Goal: Transaction & Acquisition: Purchase product/service

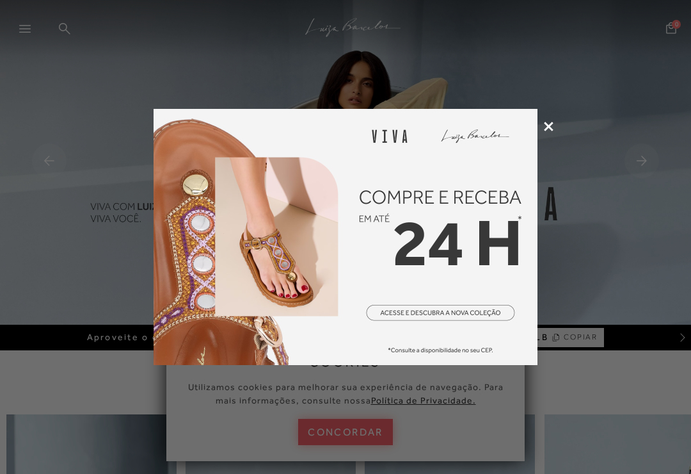
click at [547, 130] on icon at bounding box center [549, 127] width 10 height 10
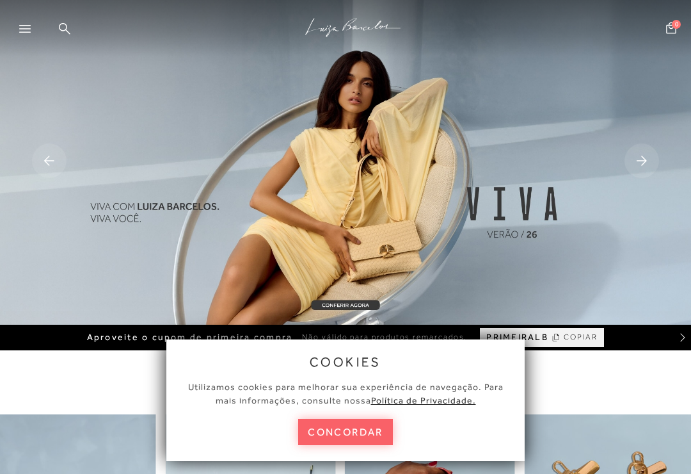
click at [10, 28] on div at bounding box center [21, 30] width 42 height 26
click at [31, 31] on div at bounding box center [30, 32] width 23 height 19
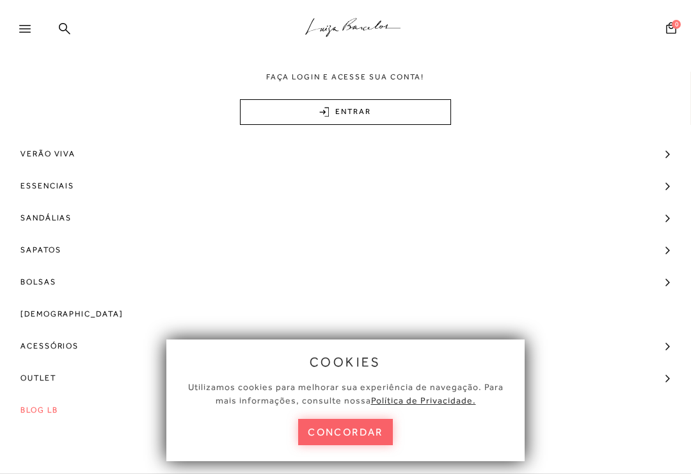
click at [58, 215] on span "Sandálias" at bounding box center [45, 218] width 51 height 32
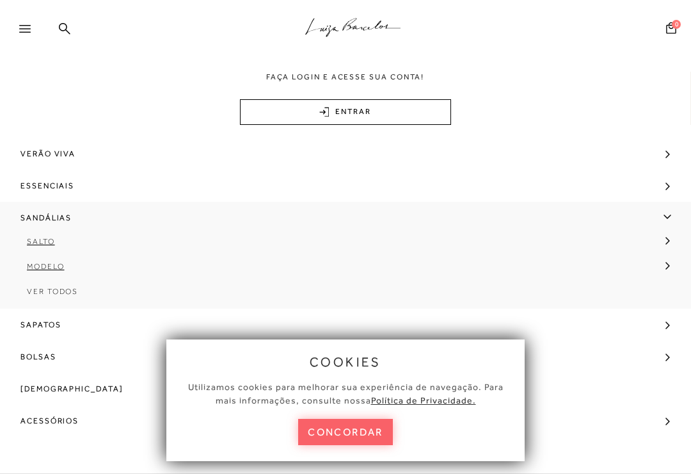
click at [47, 241] on span "Salto" at bounding box center [41, 241] width 28 height 9
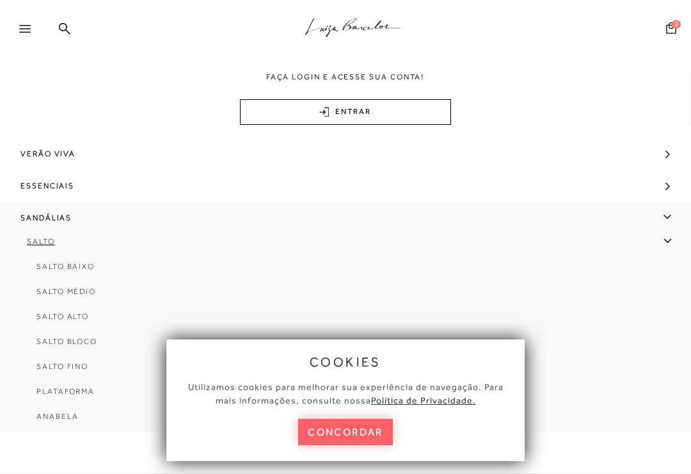
click at [83, 295] on span "Salto Médio" at bounding box center [66, 291] width 60 height 9
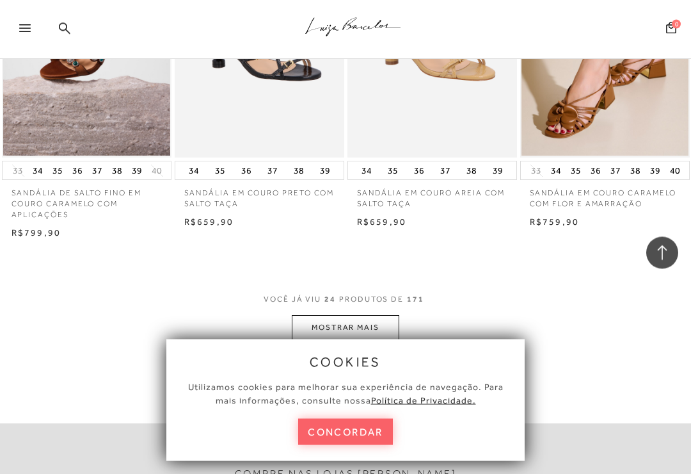
scroll to position [1929, 0]
click at [379, 315] on button "MOSTRAR MAIS" at bounding box center [346, 327] width 108 height 25
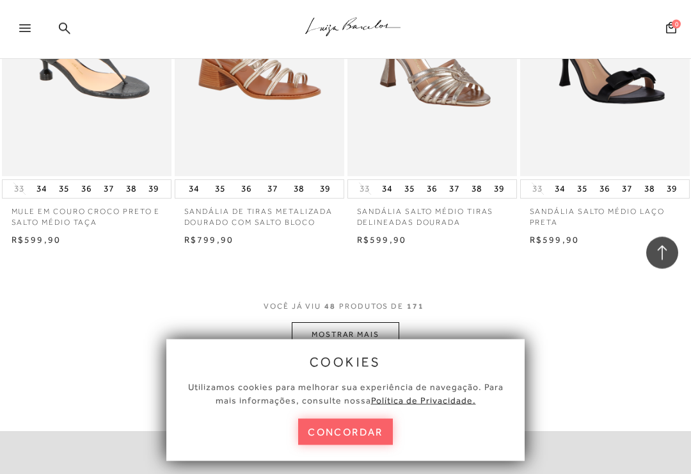
scroll to position [4035, 0]
click at [375, 322] on button "MOSTRAR MAIS" at bounding box center [346, 334] width 108 height 25
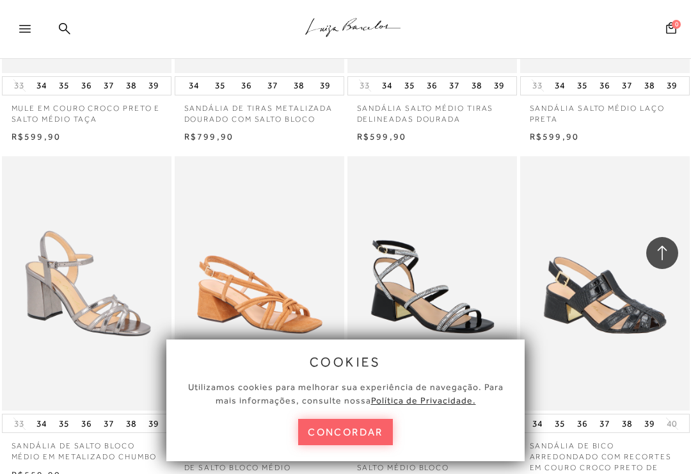
scroll to position [4132, 0]
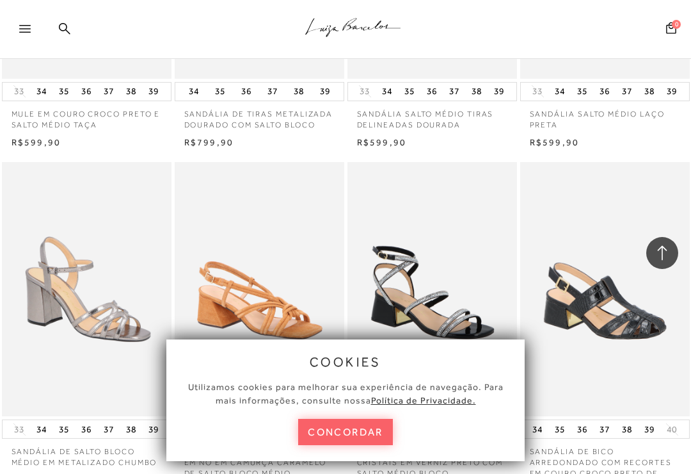
click at [284, 275] on img at bounding box center [260, 289] width 168 height 255
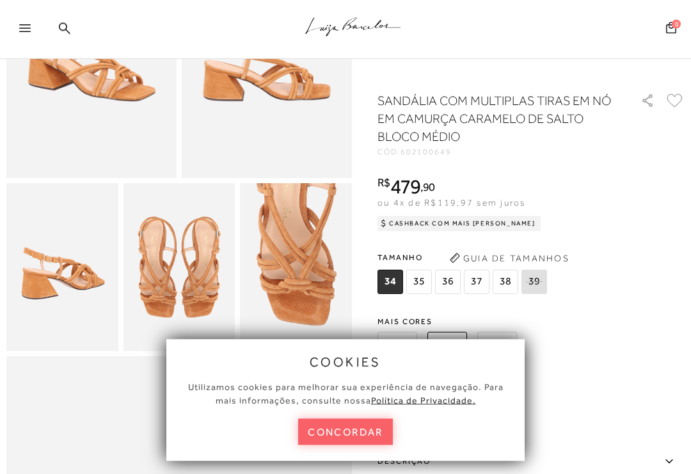
scroll to position [188, 0]
click at [414, 286] on span "35" at bounding box center [420, 282] width 26 height 24
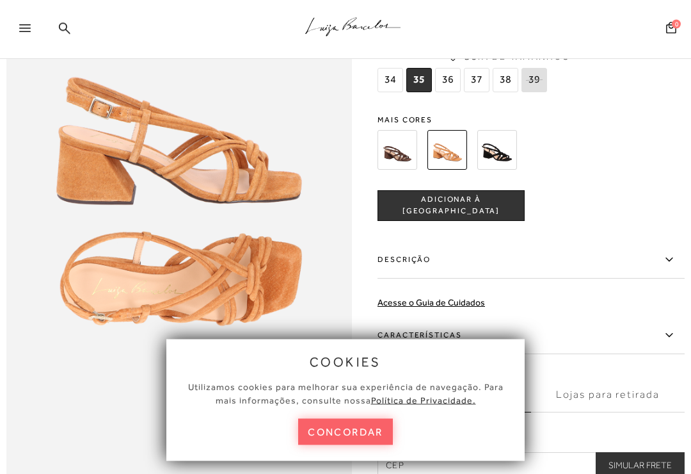
scroll to position [585, 0]
click at [391, 150] on img at bounding box center [398, 150] width 40 height 40
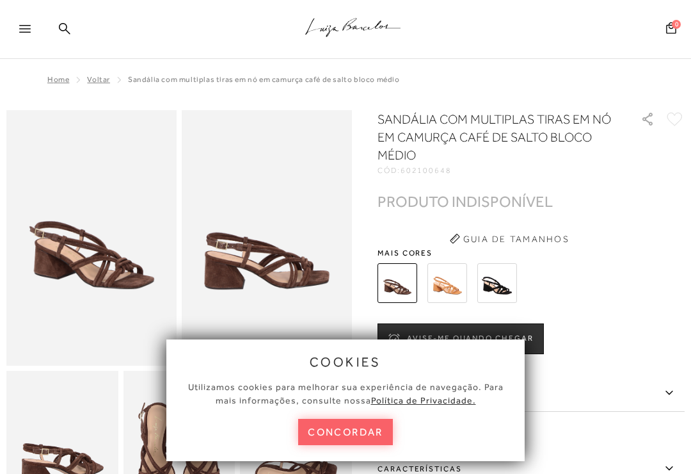
click at [453, 282] on img at bounding box center [448, 283] width 40 height 40
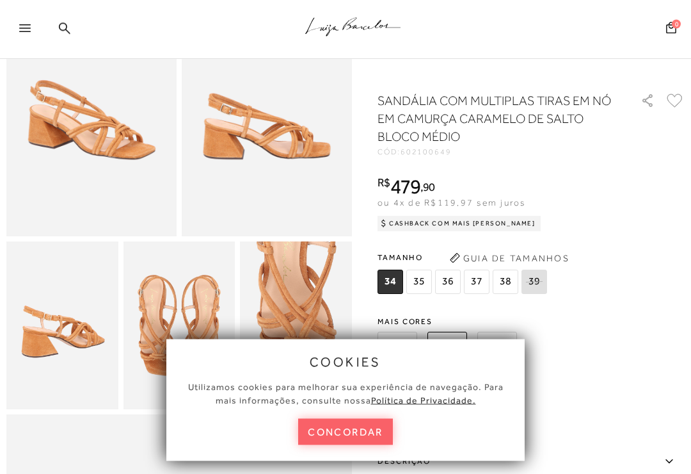
scroll to position [129, 0]
click at [424, 281] on span "35" at bounding box center [420, 282] width 26 height 24
click at [380, 445] on button "concordar" at bounding box center [345, 432] width 95 height 26
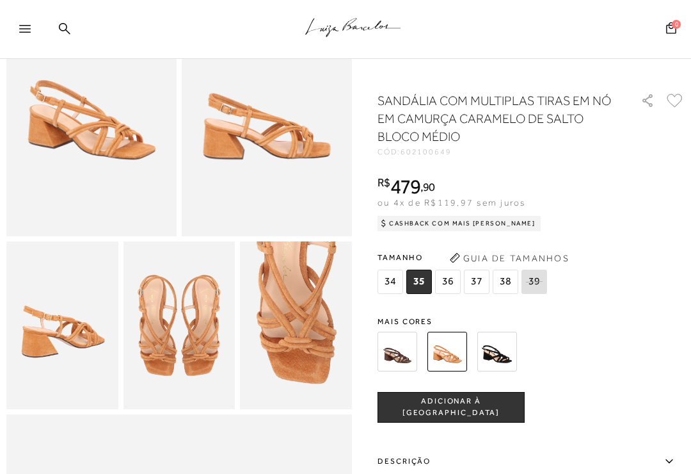
click at [506, 413] on button "ADICIONAR À [GEOGRAPHIC_DATA]" at bounding box center [451, 407] width 147 height 31
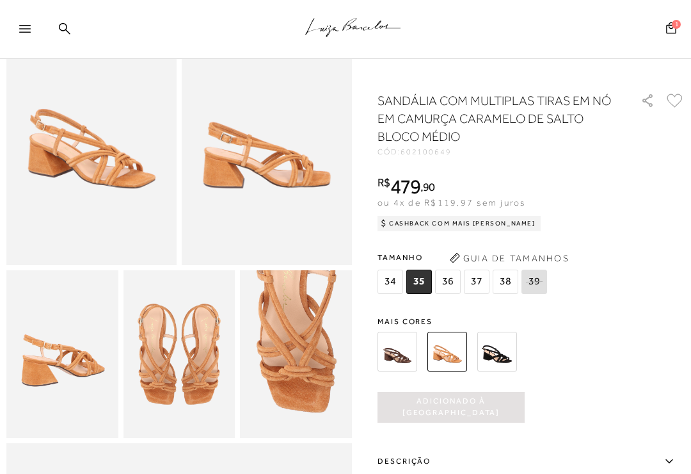
scroll to position [0, 0]
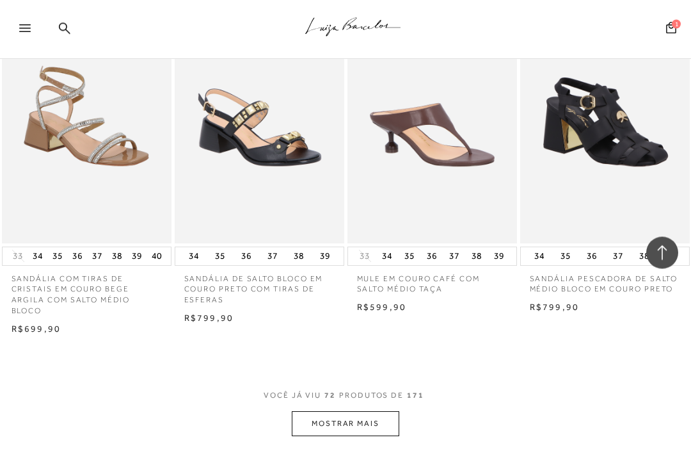
scroll to position [6073, 0]
click at [391, 411] on button "MOSTRAR MAIS" at bounding box center [346, 423] width 108 height 25
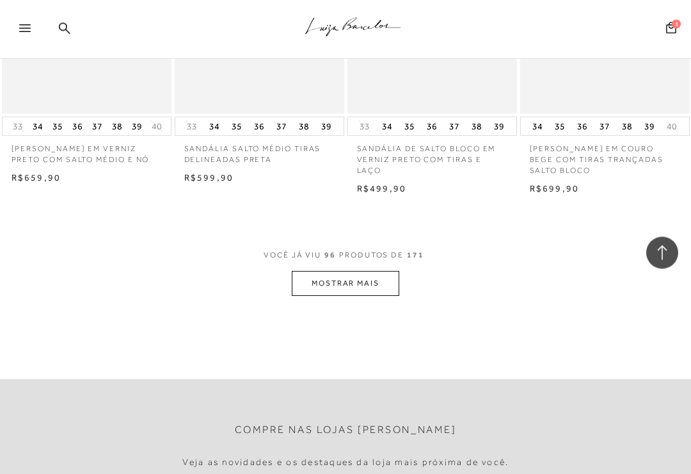
scroll to position [8310, 0]
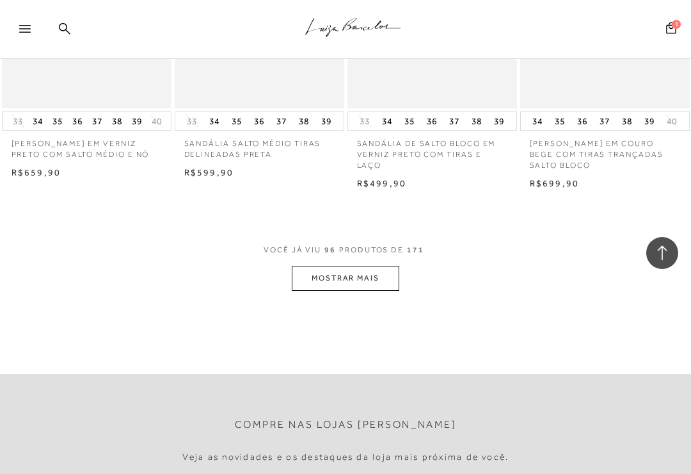
click at [357, 266] on button "MOSTRAR MAIS" at bounding box center [346, 278] width 108 height 25
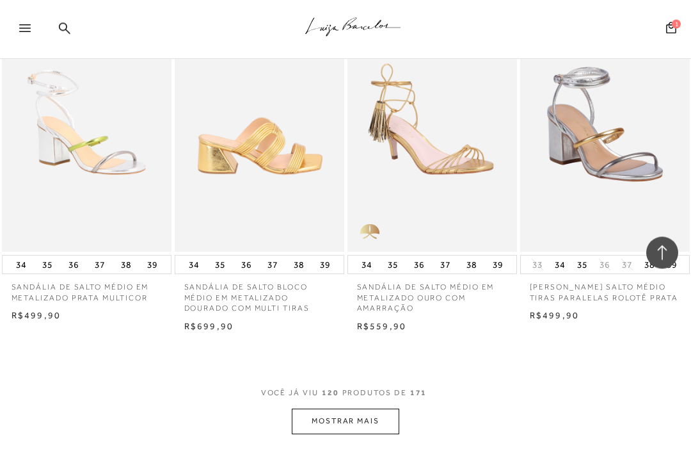
scroll to position [10280, 0]
click at [391, 408] on button "MOSTRAR MAIS" at bounding box center [346, 420] width 108 height 25
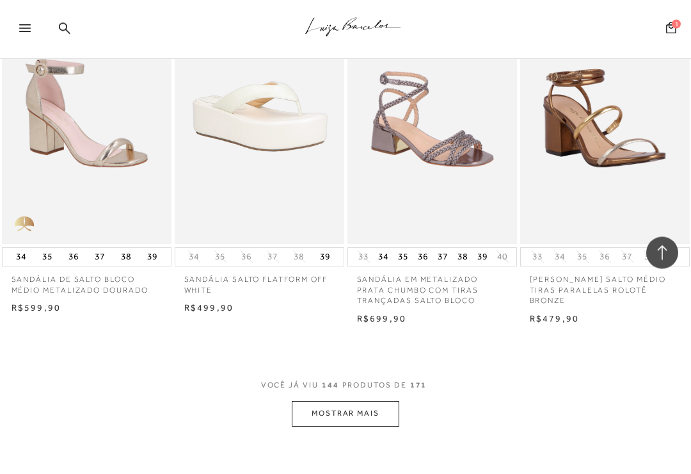
scroll to position [12419, 0]
click at [363, 401] on button "MOSTRAR MAIS" at bounding box center [346, 413] width 108 height 25
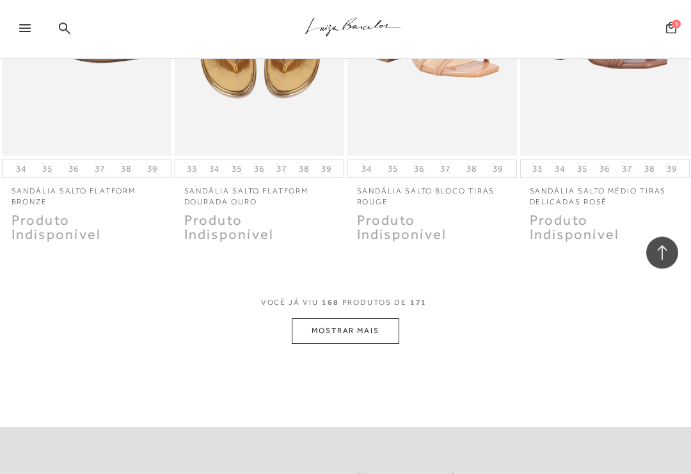
scroll to position [14648, 0]
click at [368, 318] on button "MOSTRAR MAIS" at bounding box center [346, 330] width 108 height 25
